Goal: Task Accomplishment & Management: Use online tool/utility

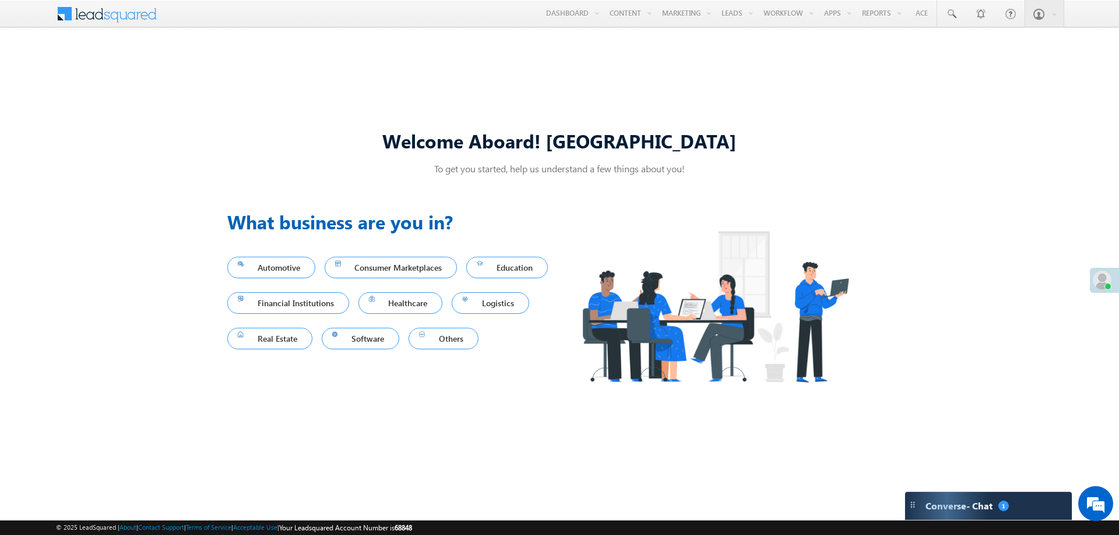
drag, startPoint x: 464, startPoint y: 140, endPoint x: 869, endPoint y: 125, distance: 404.7
click at [776, 131] on div "Welcome Aboard! [GEOGRAPHIC_DATA]" at bounding box center [559, 140] width 664 height 25
click at [888, 125] on div "Welcome Aboard! [GEOGRAPHIC_DATA] To get you started, help us understand a few …" at bounding box center [559, 268] width 664 height 308
click at [775, 47] on link "Automation" at bounding box center [805, 39] width 93 height 24
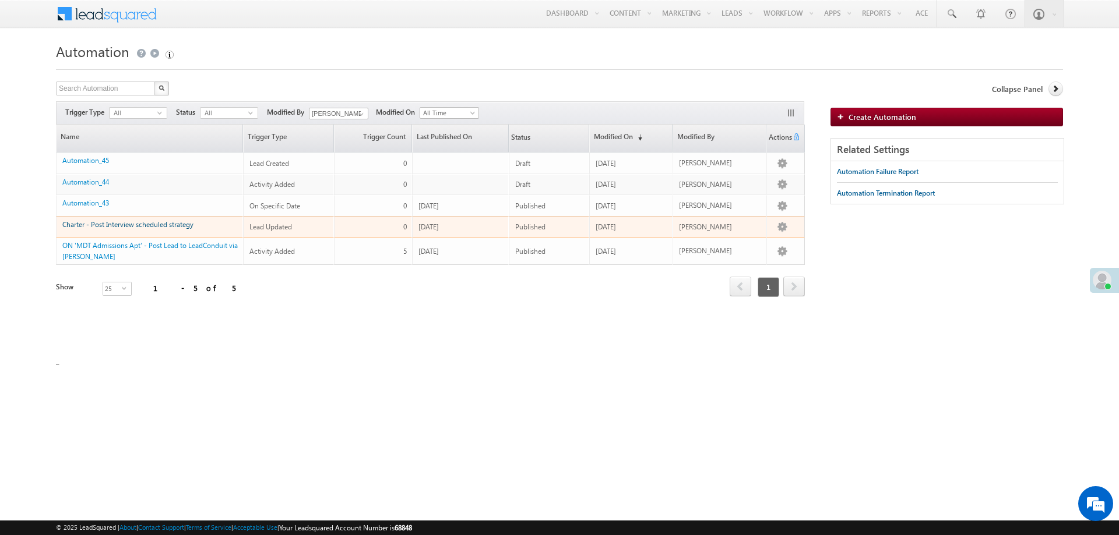
click at [131, 223] on link "Charter - Post Interview scheduled strategy" at bounding box center [127, 224] width 131 height 9
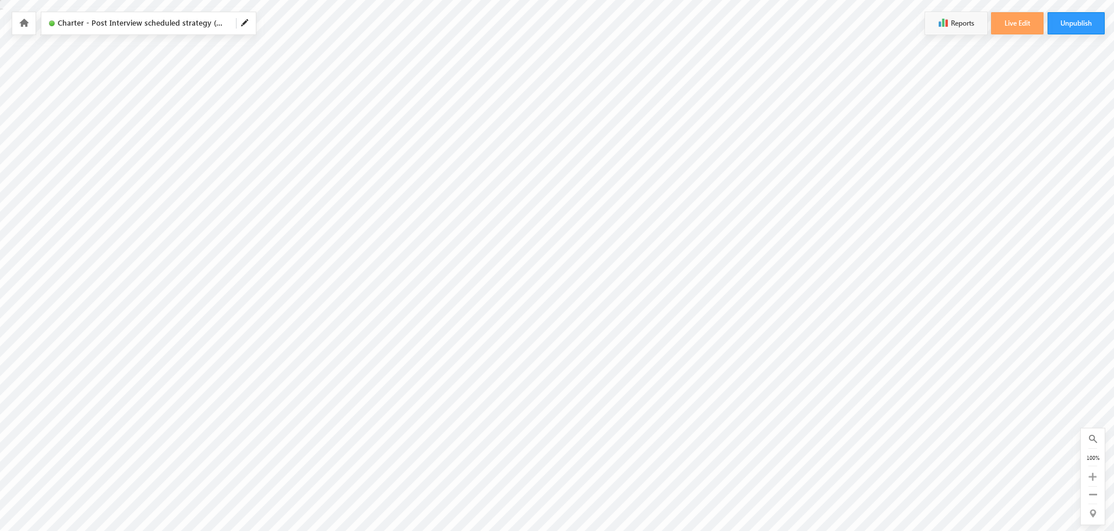
click at [1094, 478] on icon at bounding box center [1092, 477] width 8 height 8
click at [1091, 459] on div "150%" at bounding box center [1092, 457] width 15 height 10
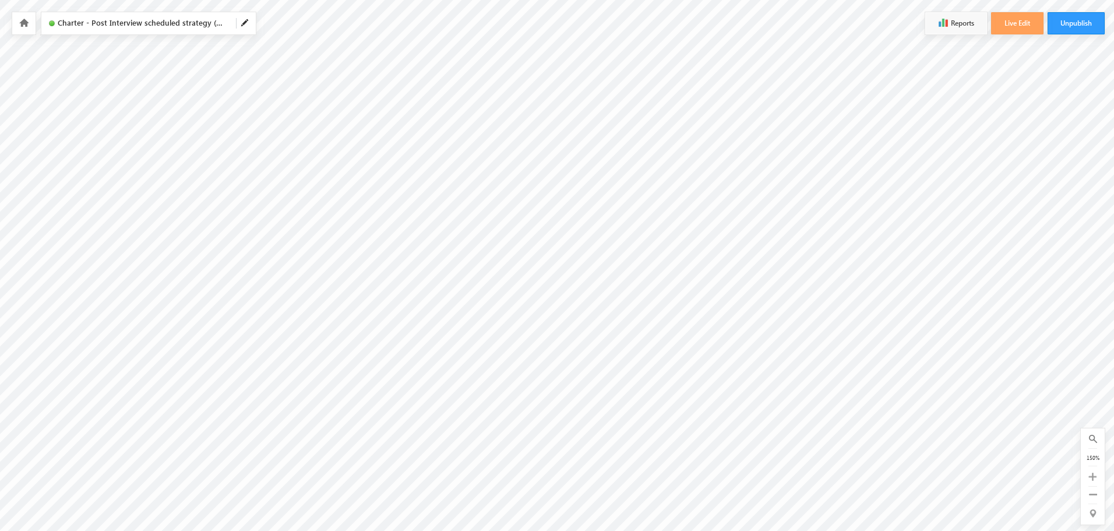
click at [1095, 496] on icon at bounding box center [1093, 494] width 8 height 8
click at [1095, 475] on icon at bounding box center [1092, 477] width 8 height 8
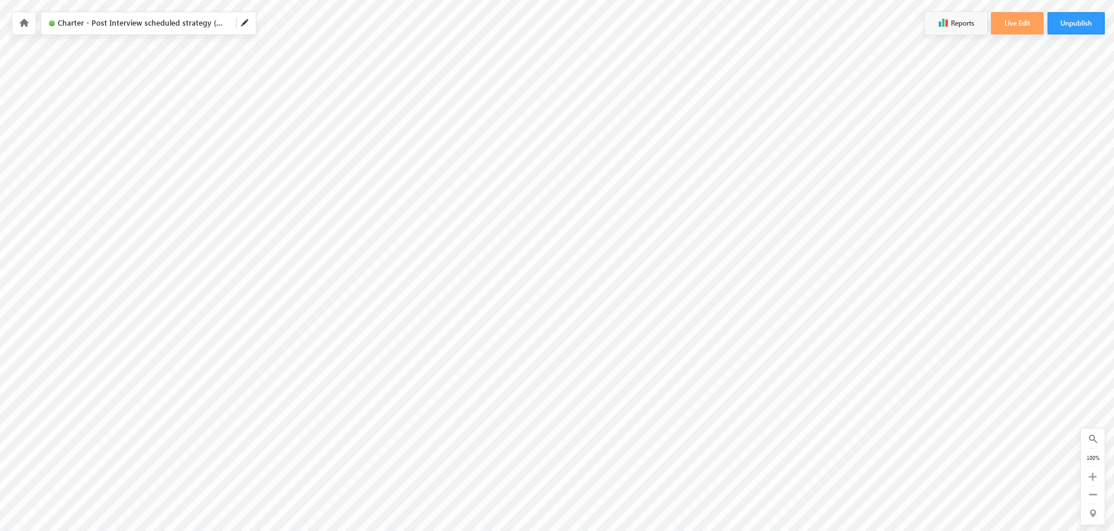
scroll to position [0, 0]
